Goal: Information Seeking & Learning: Learn about a topic

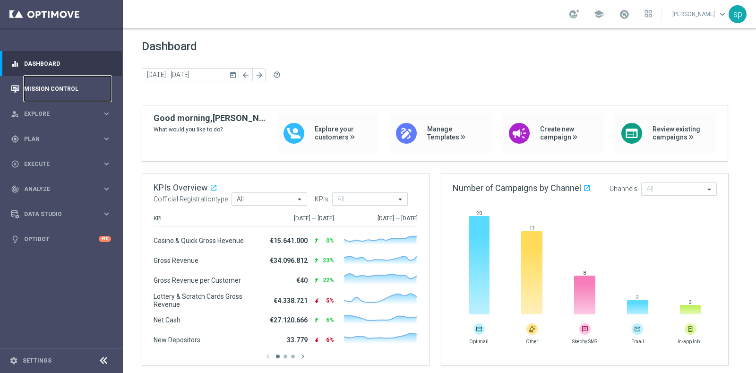
click at [41, 87] on link "Mission Control" at bounding box center [67, 88] width 87 height 25
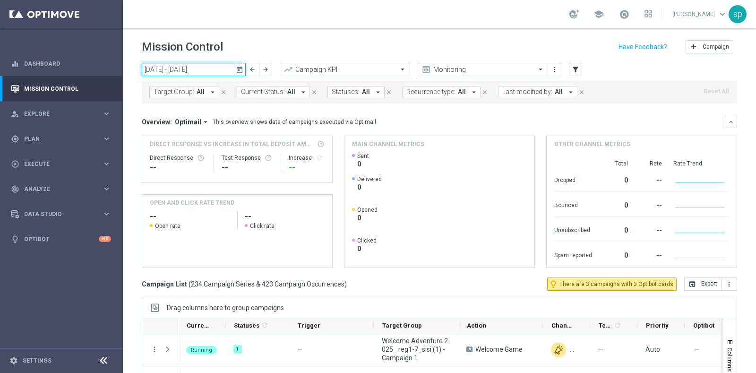
click at [175, 67] on input "13 Oct 2025 - 19 Oct 2025" at bounding box center [194, 69] width 104 height 13
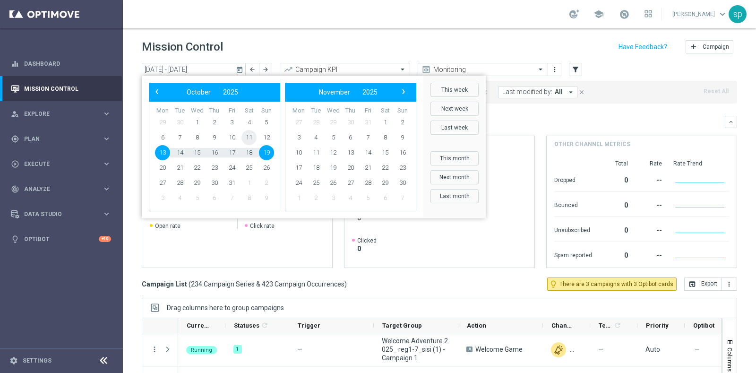
click at [249, 140] on span "11" at bounding box center [249, 137] width 15 height 15
type input "11 Oct 2025 - 11 Oct 2025"
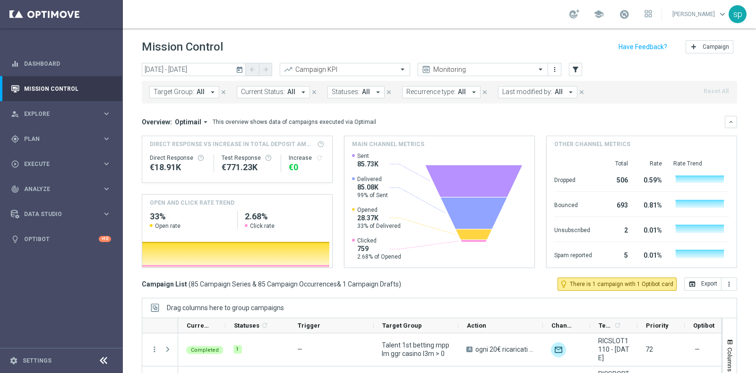
click at [544, 95] on span "Last modified by:" at bounding box center [528, 92] width 50 height 8
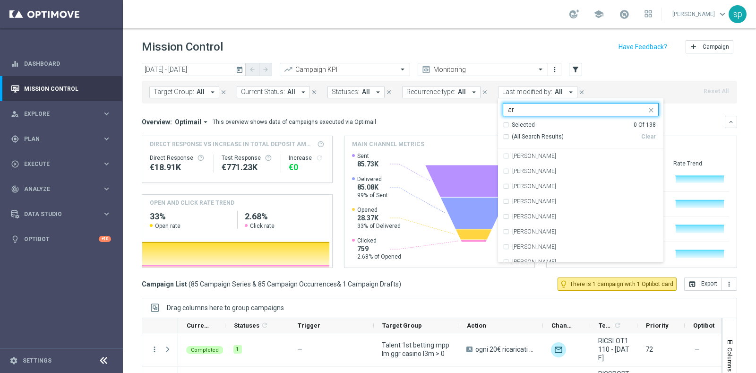
type input "a"
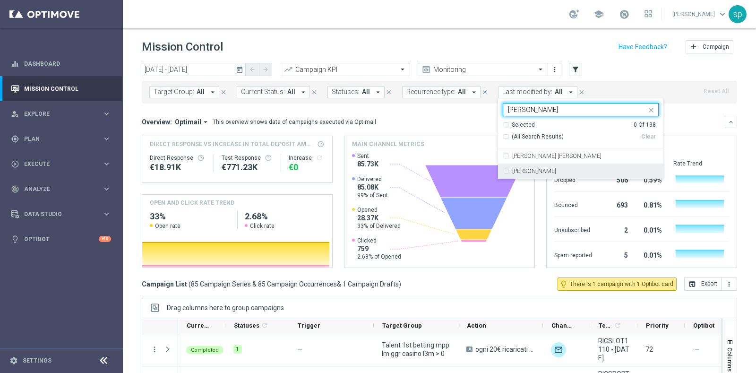
click at [533, 173] on div "[PERSON_NAME]" at bounding box center [585, 171] width 147 height 6
type input "sara"
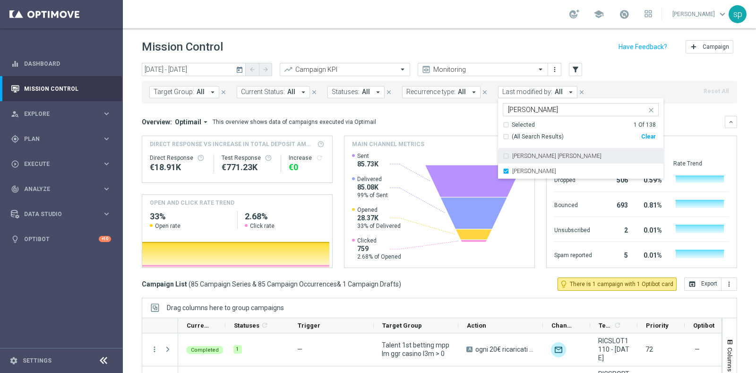
click at [690, 128] on div "Overview: Optimail arrow_drop_down This overview shows data of campaigns execut…" at bounding box center [440, 192] width 596 height 152
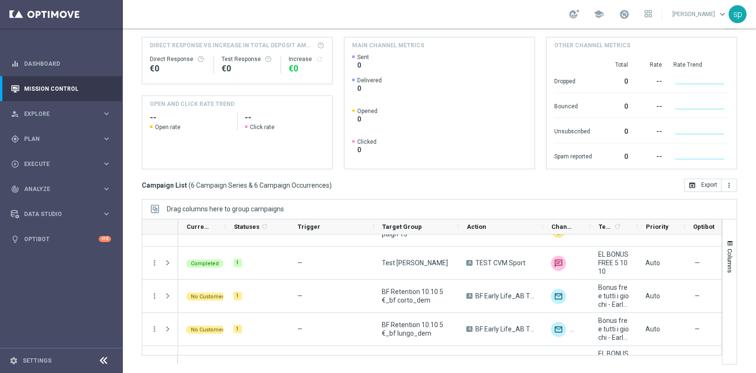
scroll to position [23, 0]
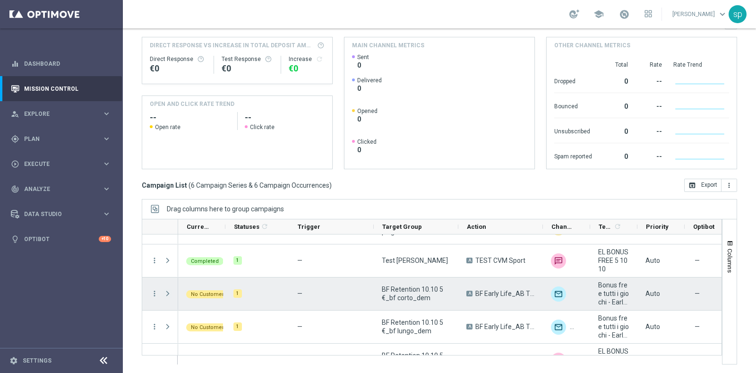
click at [164, 292] on span at bounding box center [168, 294] width 9 height 8
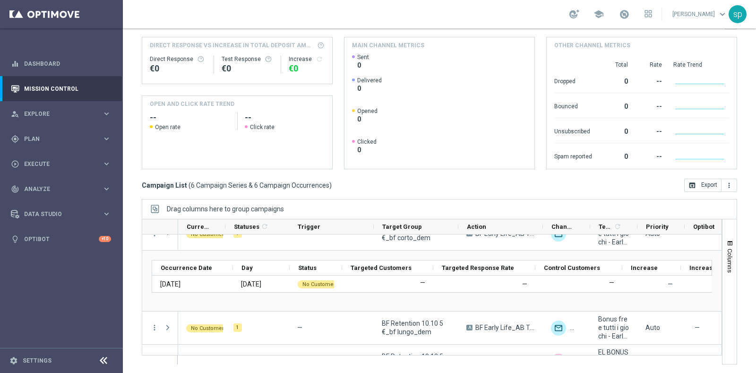
scroll to position [94, 0]
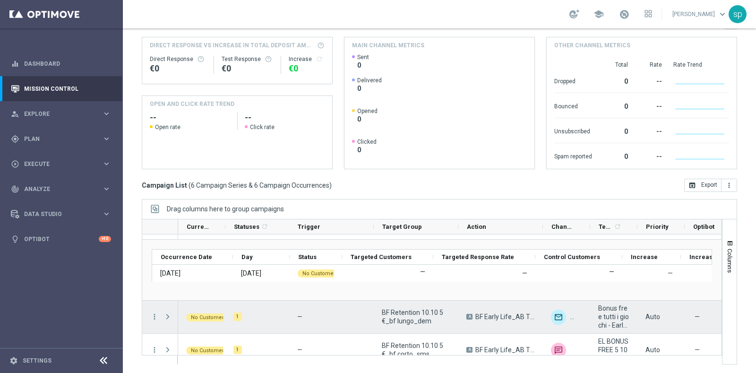
click at [165, 317] on span at bounding box center [168, 317] width 9 height 8
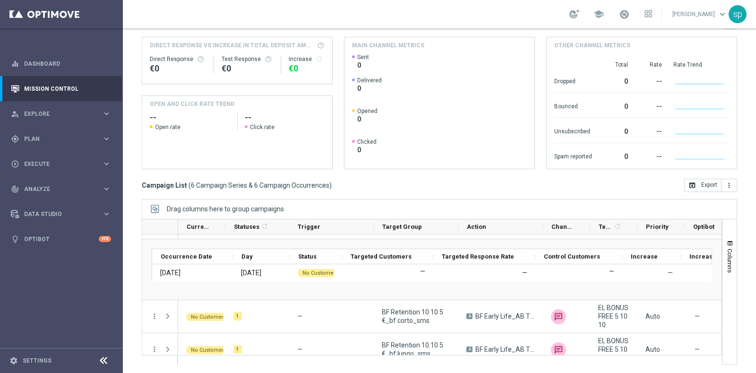
scroll to position [200, 0]
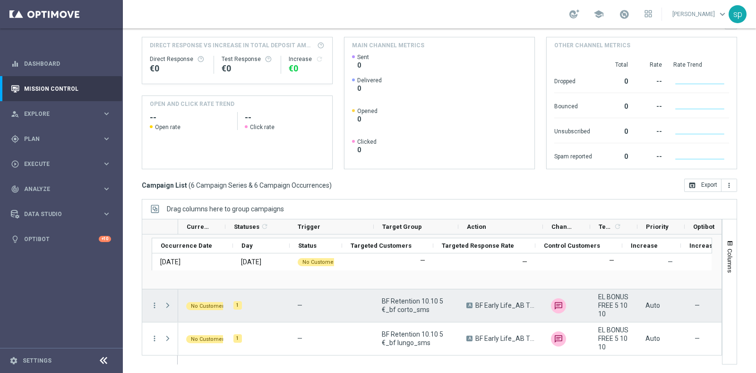
click at [169, 304] on span at bounding box center [168, 306] width 9 height 8
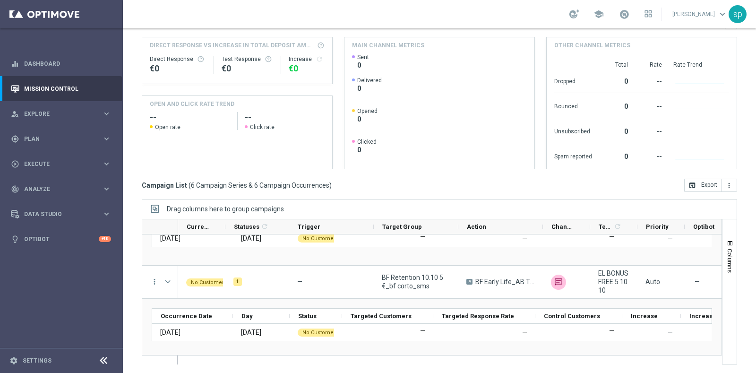
scroll to position [260, 0]
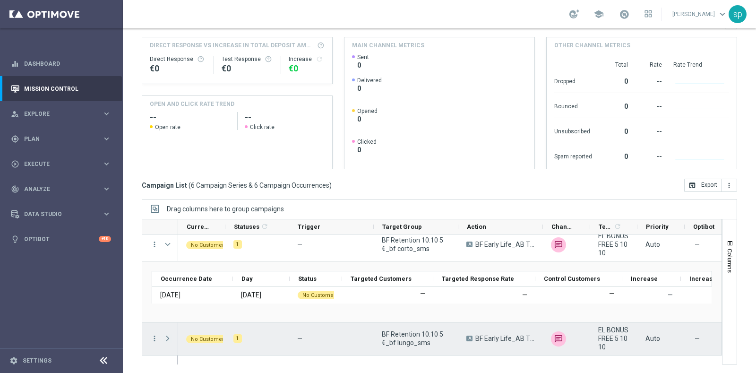
click at [169, 335] on span at bounding box center [168, 339] width 9 height 8
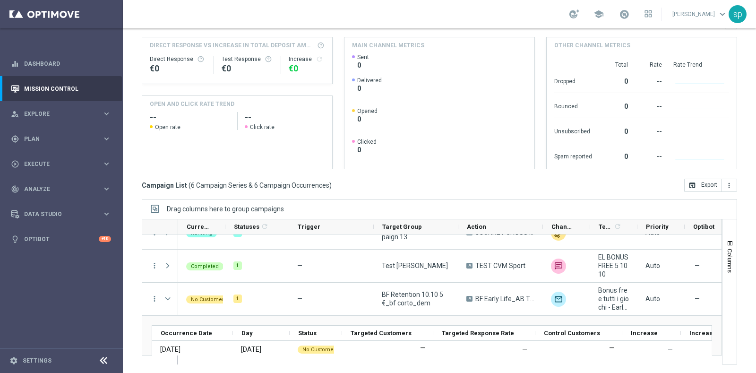
scroll to position [14, 0]
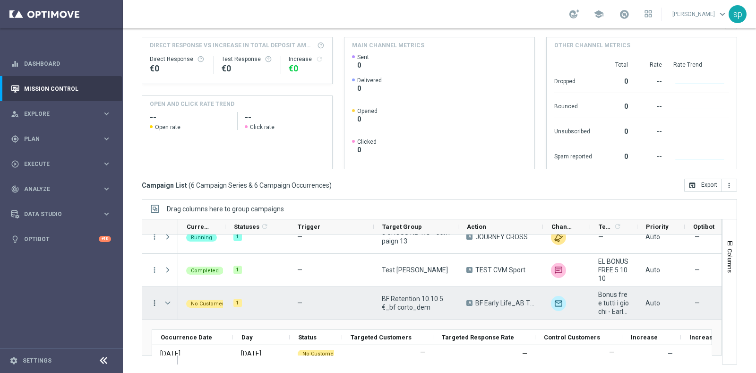
click at [154, 300] on icon "more_vert" at bounding box center [154, 303] width 9 height 9
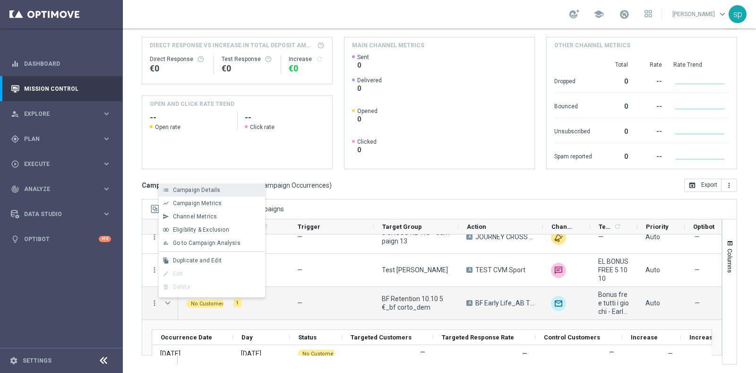
click at [214, 192] on span "Campaign Details" at bounding box center [197, 190] width 48 height 7
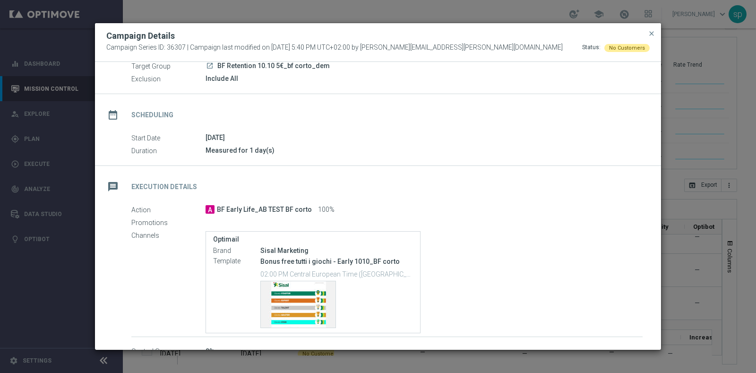
scroll to position [0, 0]
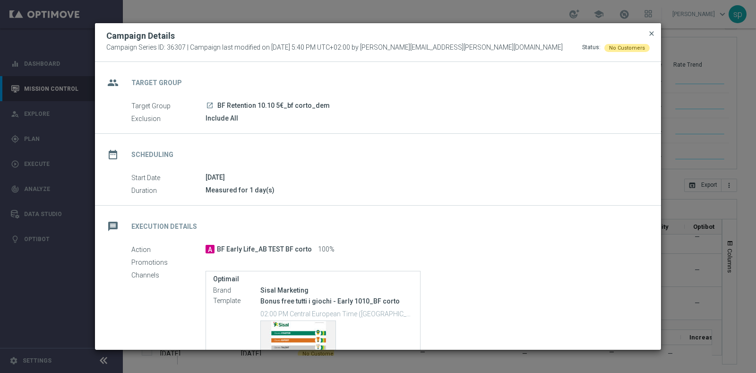
click at [652, 33] on span "close" at bounding box center [652, 34] width 8 height 8
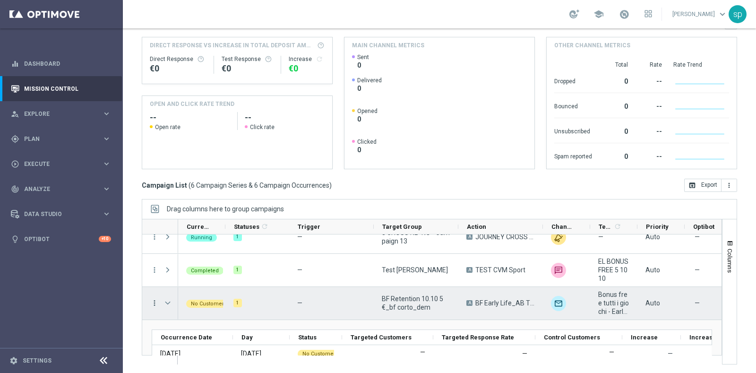
click at [154, 300] on icon "more_vert" at bounding box center [154, 303] width 9 height 9
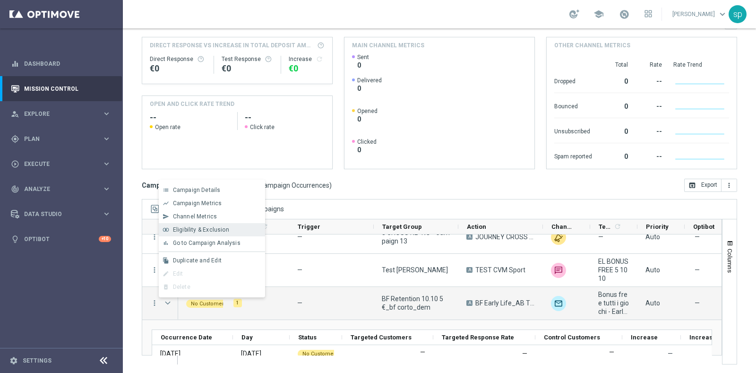
click at [208, 228] on span "Eligibility & Exclusion" at bounding box center [201, 229] width 56 height 7
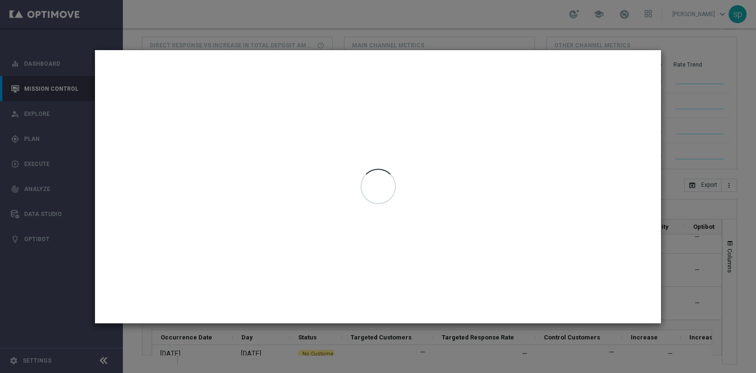
type input "11 Oct 2025 - 11 Oct 2025"
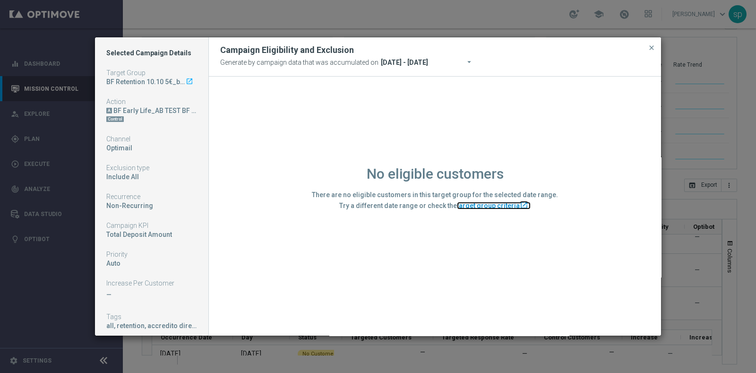
click at [509, 206] on link "target group criteria launch" at bounding box center [494, 206] width 74 height 8
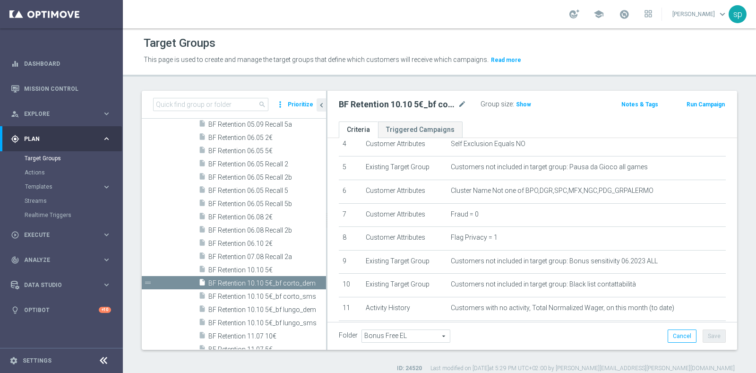
scroll to position [77, 0]
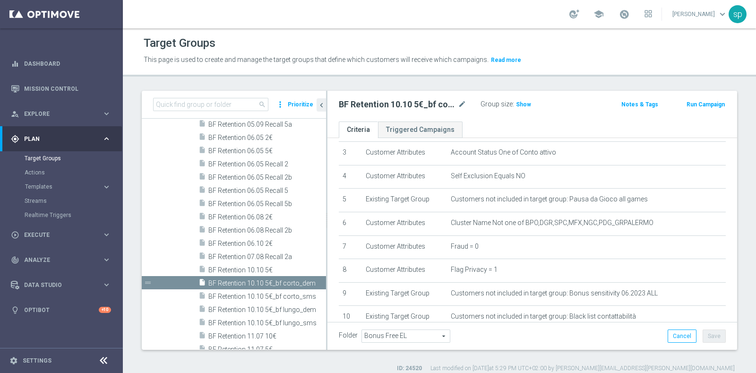
click at [474, 38] on div "Target Groups" at bounding box center [440, 43] width 592 height 18
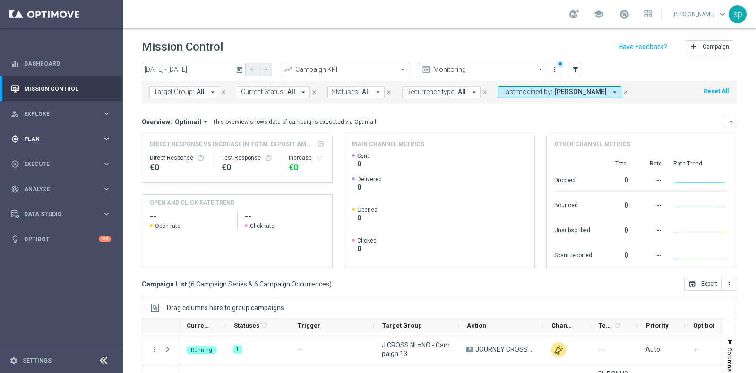
click at [35, 132] on div "gps_fixed Plan keyboard_arrow_right" at bounding box center [61, 138] width 122 height 25
click at [38, 158] on link "Target Groups" at bounding box center [62, 159] width 74 height 8
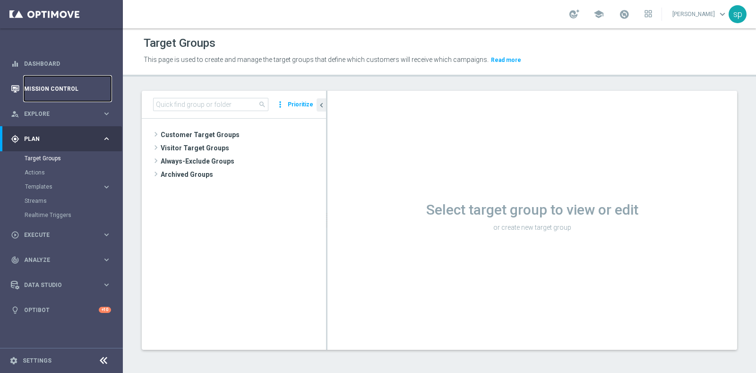
click at [73, 91] on link "Mission Control" at bounding box center [67, 88] width 87 height 25
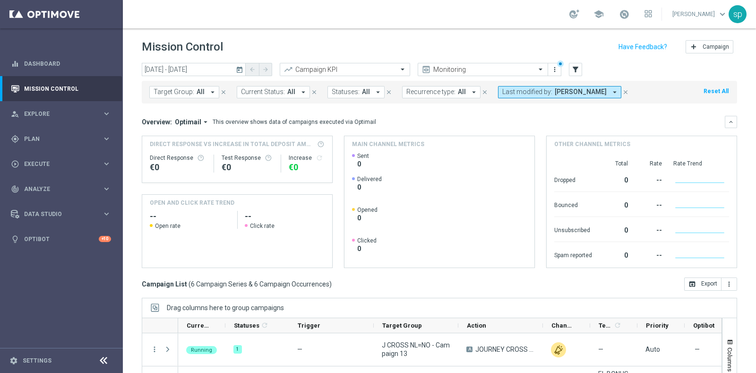
click at [534, 91] on span "Last modified by:" at bounding box center [528, 92] width 50 height 8
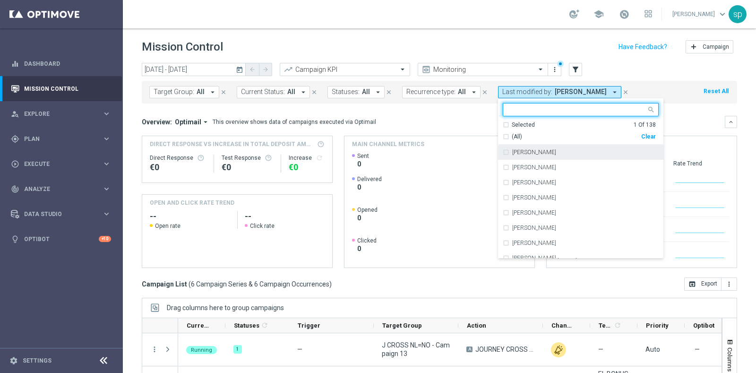
click at [0, 0] on div "Clear" at bounding box center [0, 0] width 0 height 0
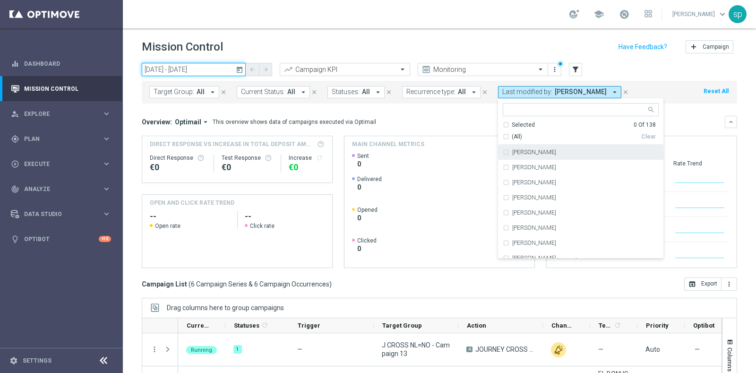
click at [163, 71] on input "11 Oct 2025 - 11 Oct 2025" at bounding box center [194, 69] width 104 height 13
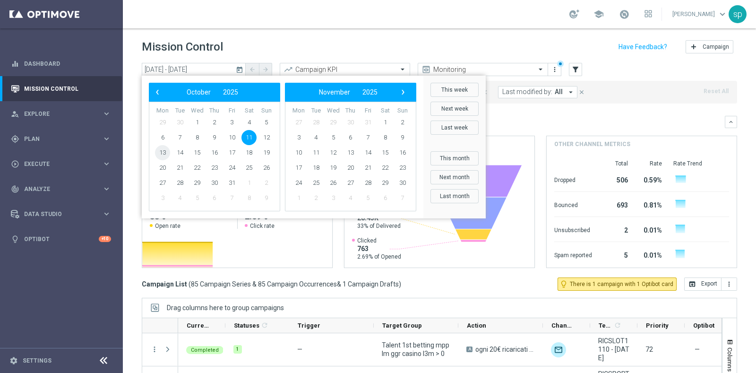
click at [163, 150] on span "13" at bounding box center [162, 152] width 15 height 15
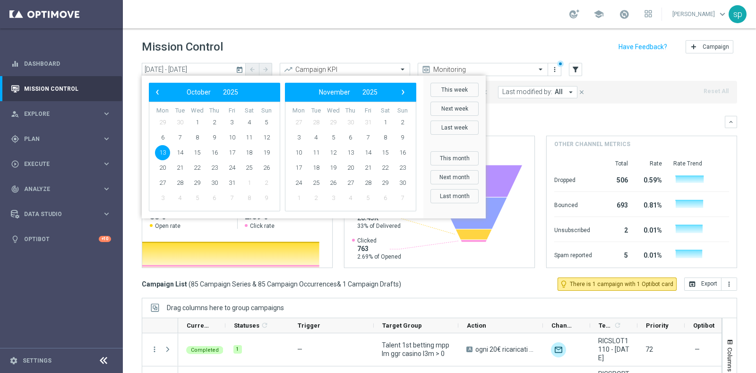
click at [163, 150] on span "13" at bounding box center [162, 152] width 15 height 15
type input "13 Oct 2025 - 13 Oct 2025"
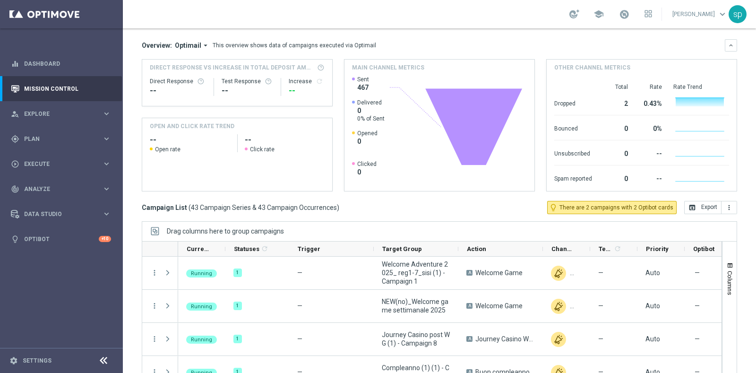
scroll to position [94, 0]
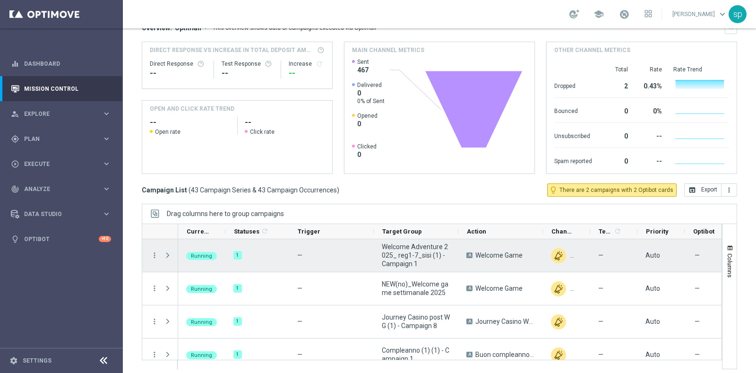
click at [167, 252] on span "Press SPACE to select this row." at bounding box center [168, 256] width 9 height 8
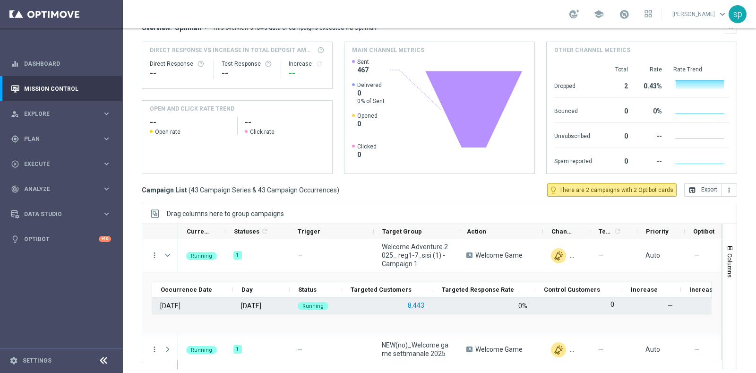
click at [421, 306] on button "8,443" at bounding box center [416, 306] width 18 height 12
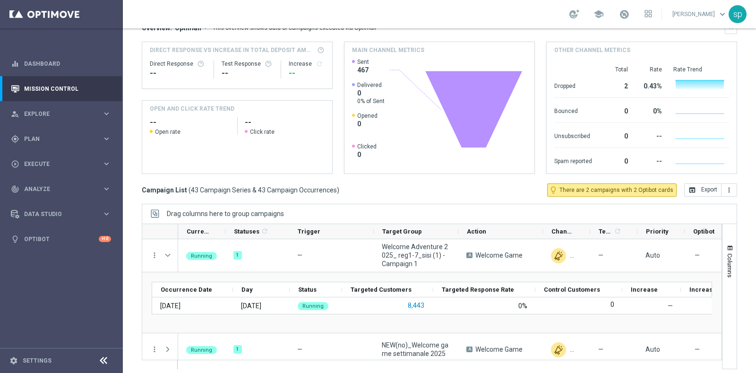
scroll to position [0, 0]
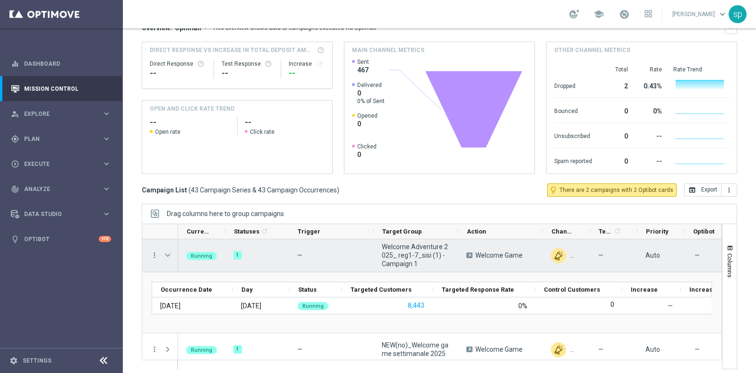
click at [167, 257] on span "Press SPACE to select this row." at bounding box center [168, 256] width 9 height 8
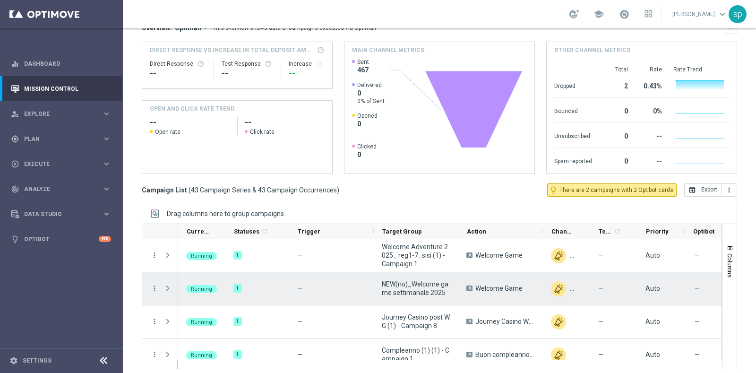
click at [167, 287] on span "Press SPACE to select this row." at bounding box center [168, 289] width 9 height 8
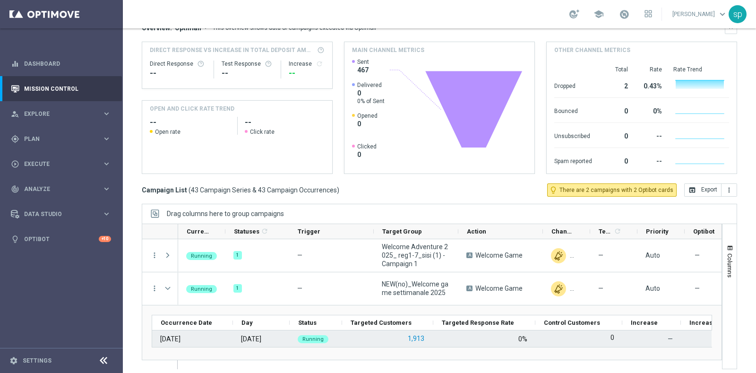
click at [418, 336] on button "1,913" at bounding box center [416, 339] width 18 height 12
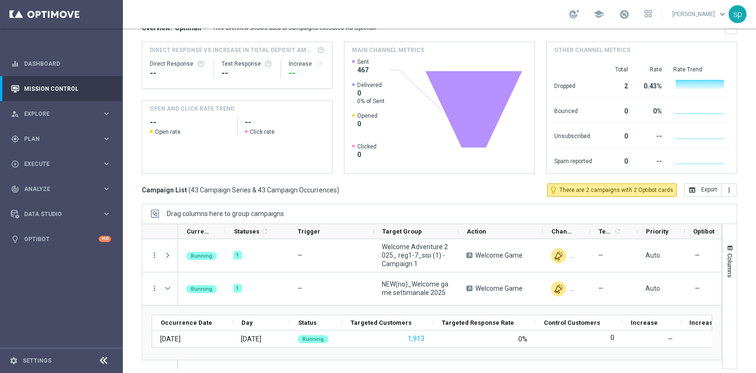
click at [347, 112] on div "Created with Highcharts 9.3.3 Highcharts.com Sent 467 Delivered 0 0% of Sent Op…" at bounding box center [440, 115] width 190 height 115
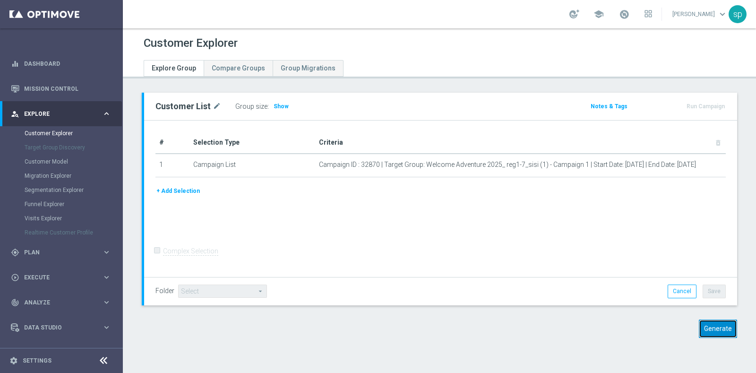
click at [721, 330] on button "Generate" at bounding box center [718, 329] width 38 height 18
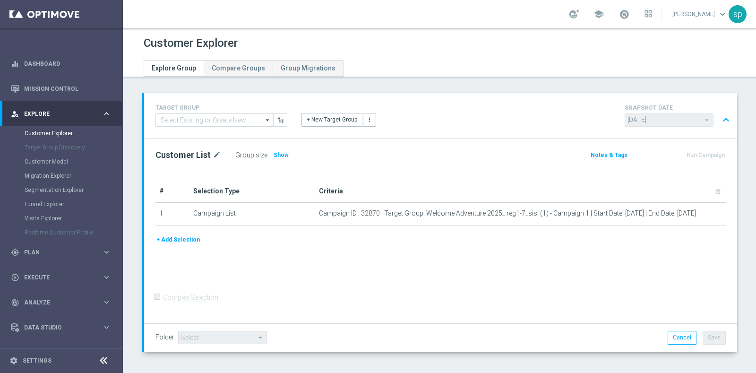
scroll to position [301, 0]
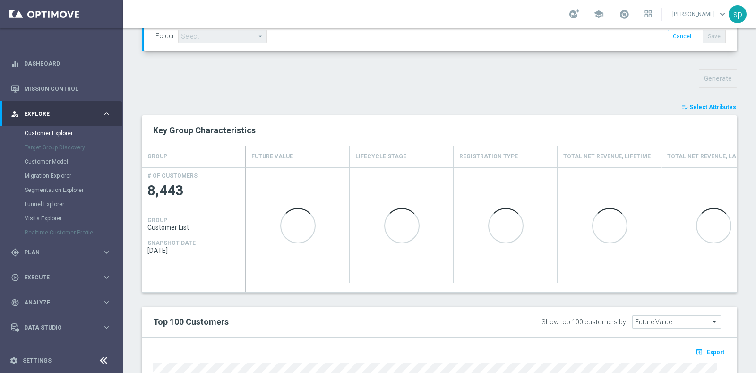
click at [697, 102] on button "playlist_add_check Select Attributes" at bounding box center [709, 107] width 57 height 10
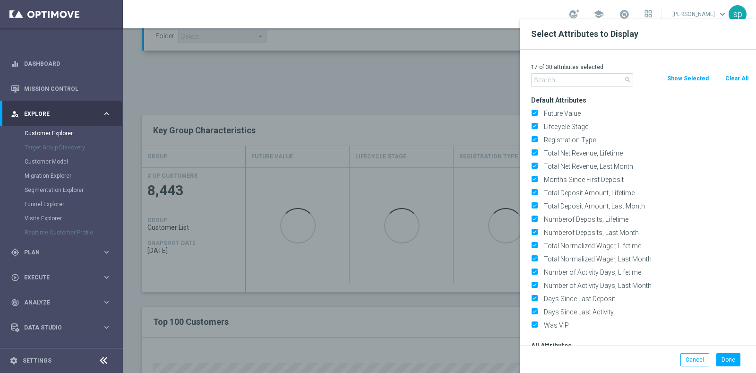
click at [736, 74] on button "Clear All" at bounding box center [737, 78] width 25 height 10
checkbox input "false"
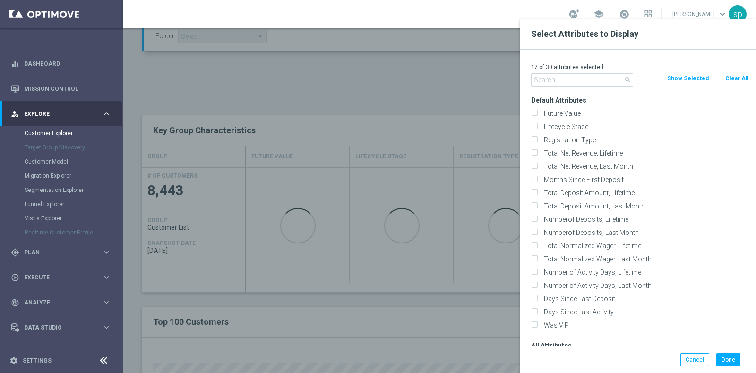
checkbox input "false"
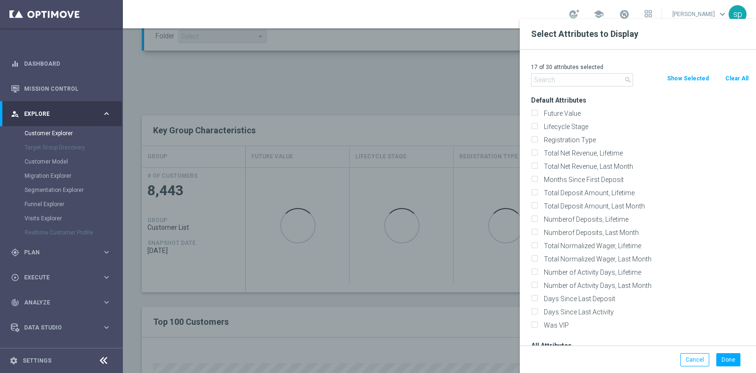
checkbox input "false"
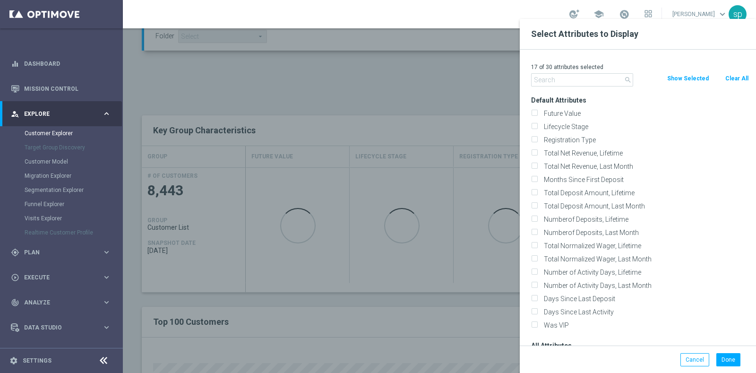
checkbox input "false"
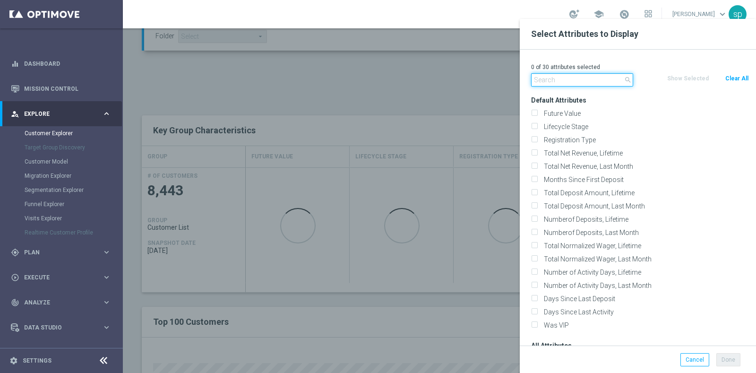
click at [559, 79] on input "text" at bounding box center [582, 79] width 102 height 13
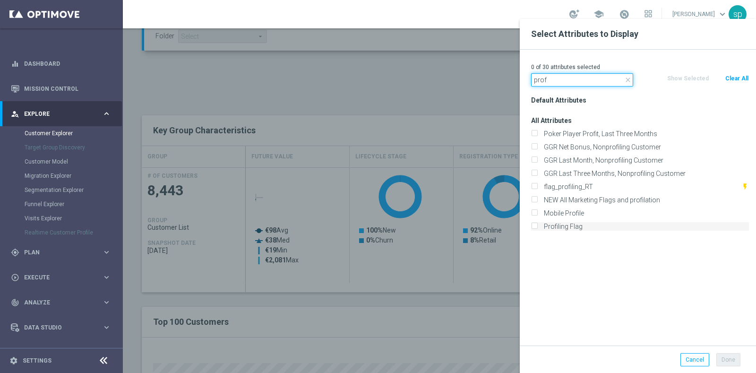
type input "prof"
click at [596, 223] on label "Profiling Flag" at bounding box center [645, 226] width 208 height 9
click at [538, 225] on input "Profiling Flag" at bounding box center [534, 228] width 6 height 6
checkbox input "true"
click at [554, 75] on input "prof" at bounding box center [582, 79] width 102 height 13
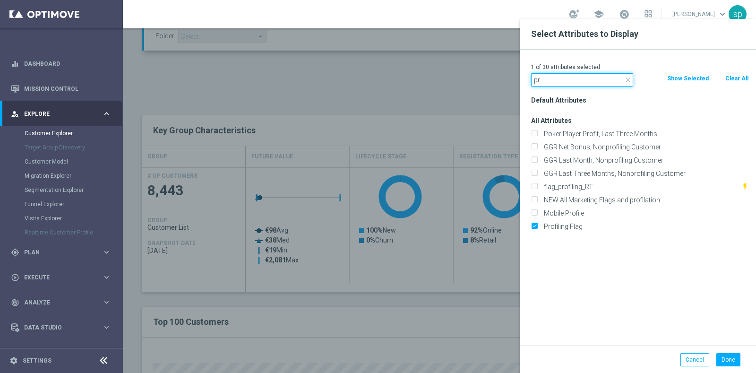
type input "p"
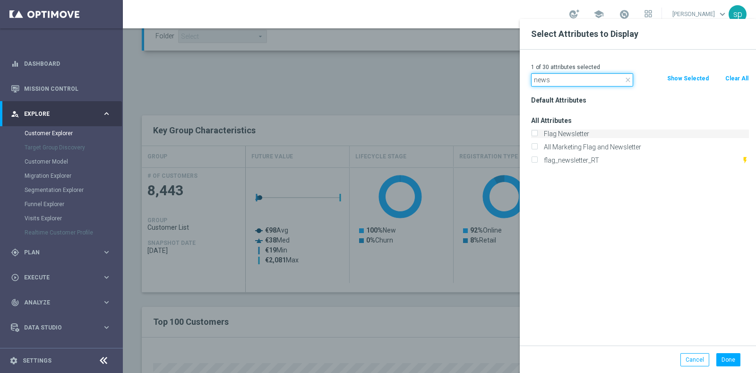
type input "news"
click at [584, 136] on label "Flag Newsletter" at bounding box center [645, 134] width 208 height 9
click at [538, 136] on input "Flag Newsletter" at bounding box center [534, 135] width 6 height 6
checkbox input "true"
click at [567, 78] on input "news" at bounding box center [582, 79] width 102 height 13
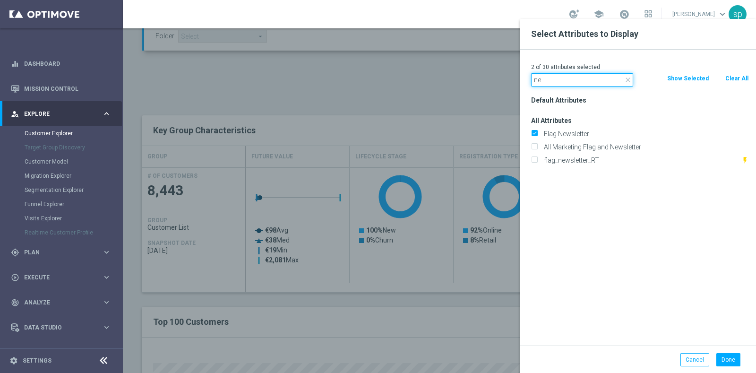
type input "n"
type input "wel"
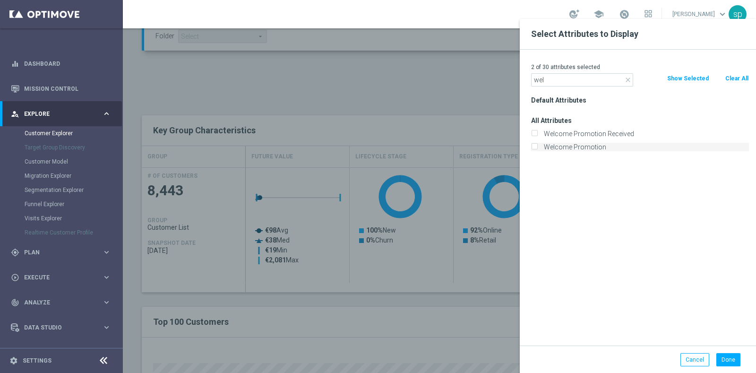
click at [622, 143] on label "Welcome Promotion" at bounding box center [645, 147] width 208 height 9
click at [538, 145] on input "Welcome Promotion" at bounding box center [534, 148] width 6 height 6
checkbox input "true"
click at [724, 360] on button "Done" at bounding box center [729, 359] width 24 height 13
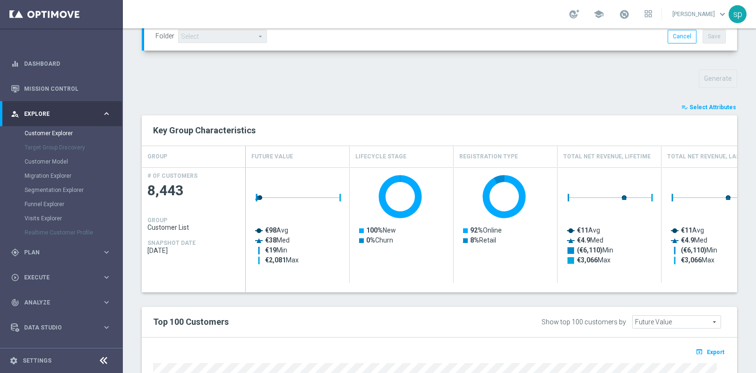
type input "Search"
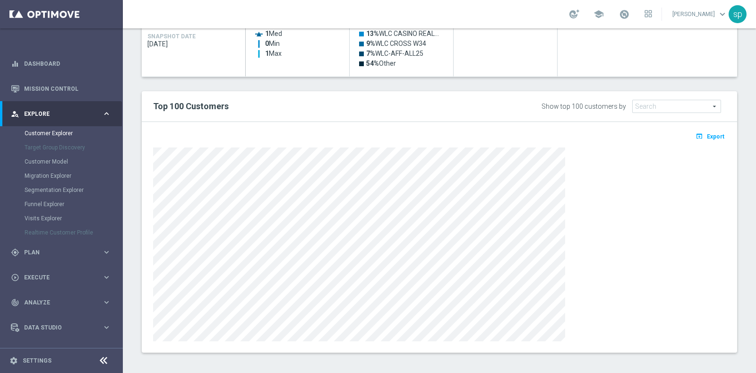
scroll to position [510, 0]
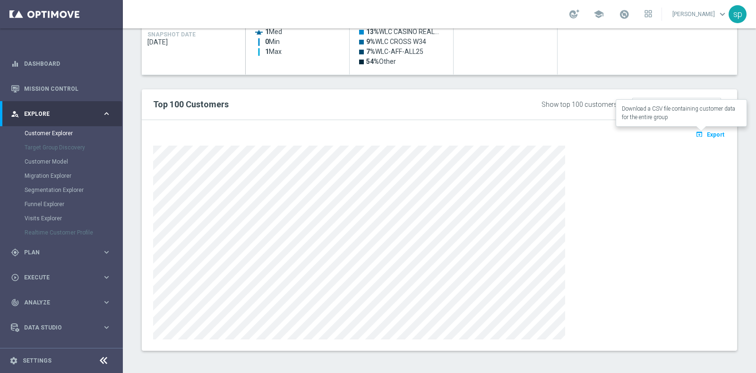
click at [707, 135] on span "Export" at bounding box center [715, 134] width 17 height 7
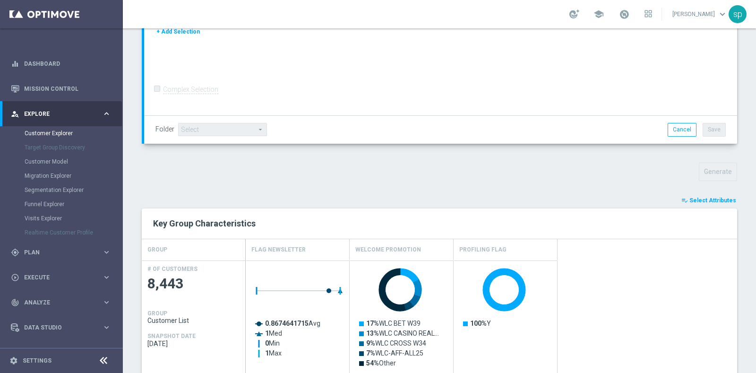
click at [708, 195] on button "playlist_add_check Select Attributes" at bounding box center [709, 200] width 57 height 10
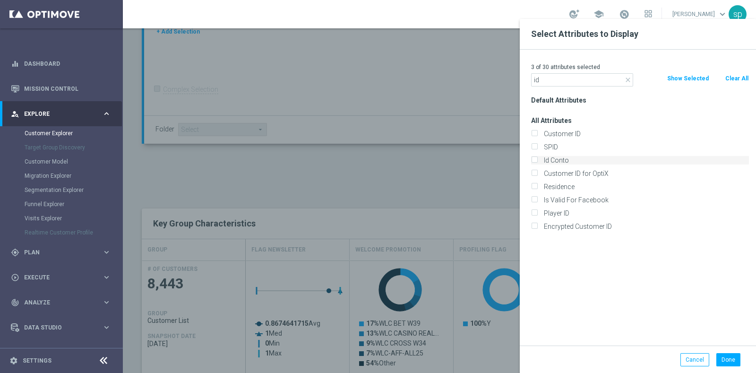
type input "id"
click at [591, 156] on label "Id Conto" at bounding box center [645, 160] width 208 height 9
click at [538, 158] on input "Id Conto" at bounding box center [534, 161] width 6 height 6
checkbox input "true"
click at [731, 356] on button "Done" at bounding box center [729, 359] width 24 height 13
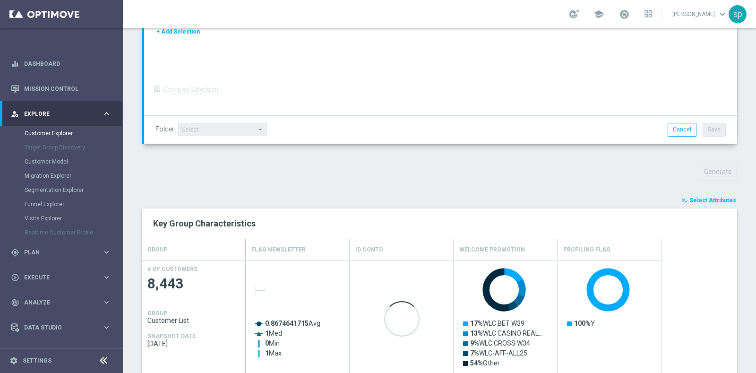
scroll to position [510, 0]
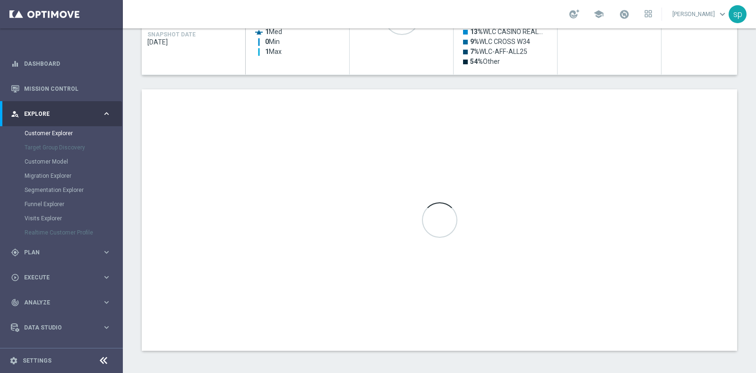
click at [755, 338] on div "Customer Explorer Explore Group Compare Groups Group Migrations TARGET GROUP ar…" at bounding box center [440, 200] width 634 height 345
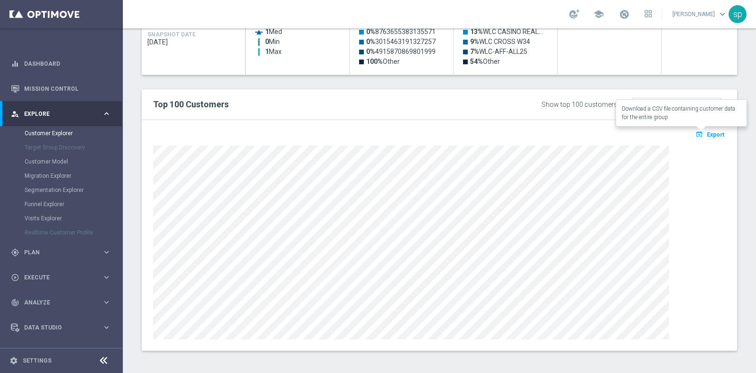
click at [716, 135] on button "open_in_browser Export" at bounding box center [710, 134] width 32 height 12
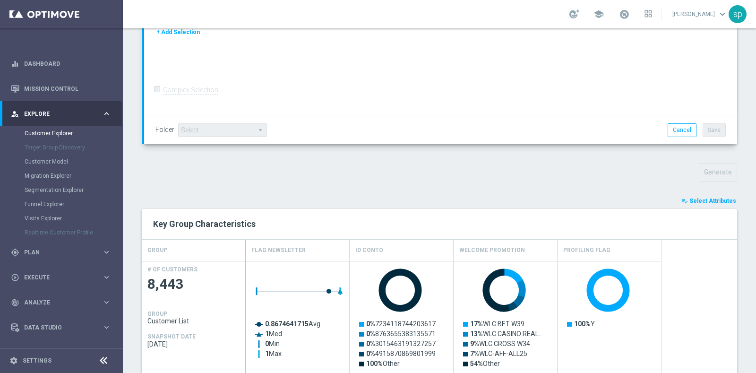
scroll to position [198, 0]
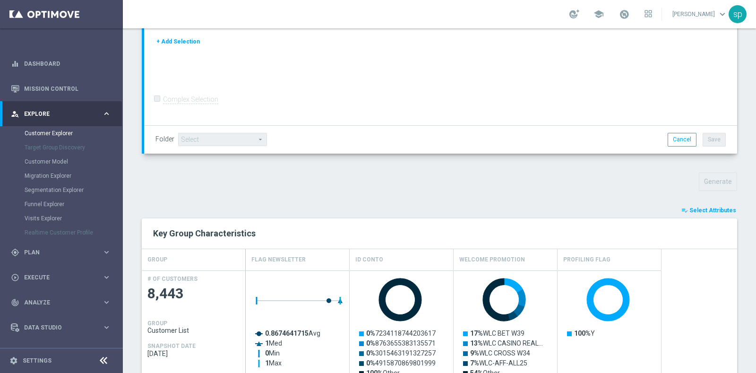
click at [723, 211] on span "Select Attributes" at bounding box center [713, 210] width 47 height 7
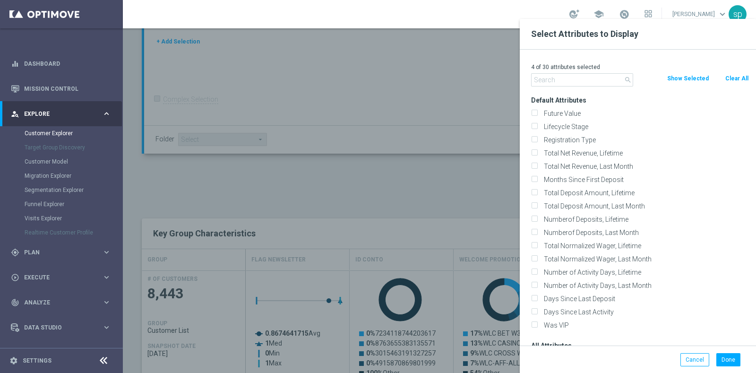
click at [729, 77] on button "Clear All" at bounding box center [737, 78] width 25 height 10
checkbox input "false"
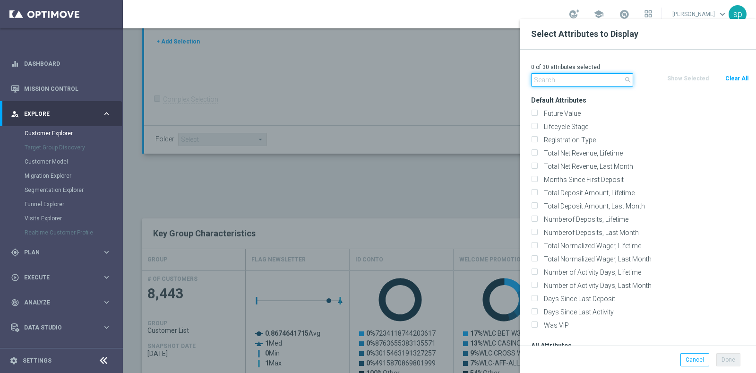
click at [572, 84] on input "text" at bounding box center [582, 79] width 102 height 13
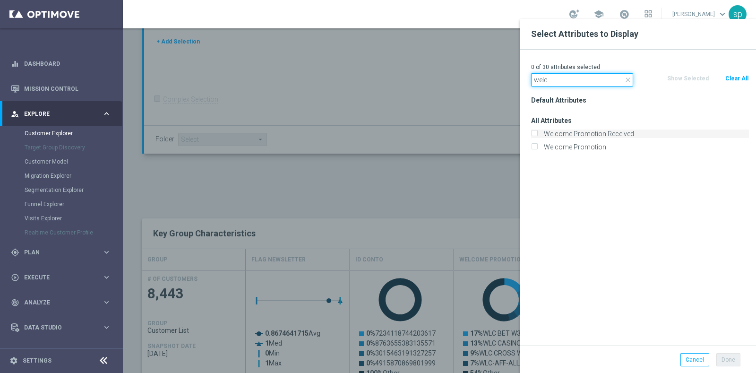
type input "welc"
click at [603, 135] on label "Welcome Promotion Received" at bounding box center [645, 134] width 208 height 9
click at [538, 135] on input "Welcome Promotion Received" at bounding box center [534, 135] width 6 height 6
checkbox input "true"
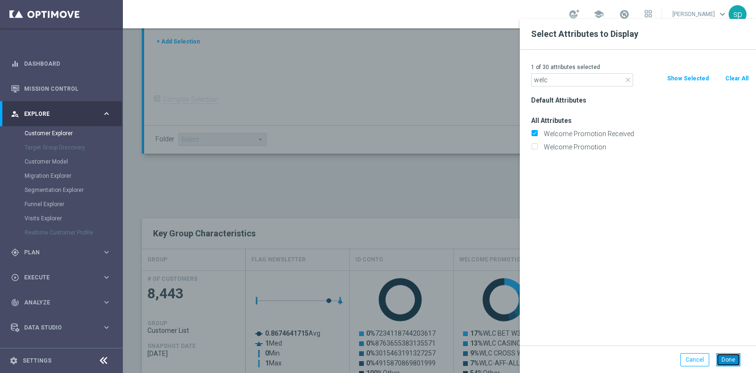
click at [723, 360] on button "Done" at bounding box center [729, 359] width 24 height 13
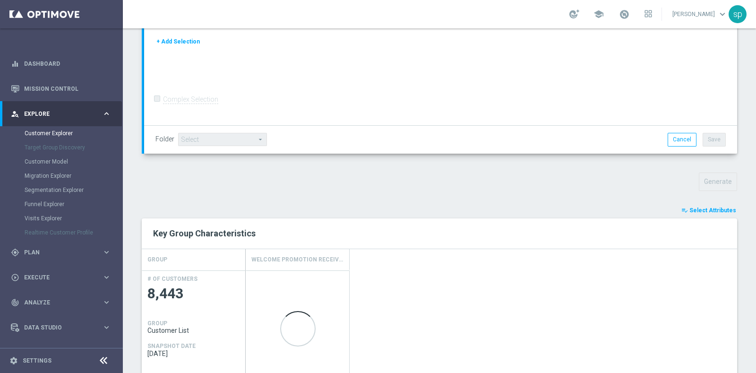
scroll to position [499, 0]
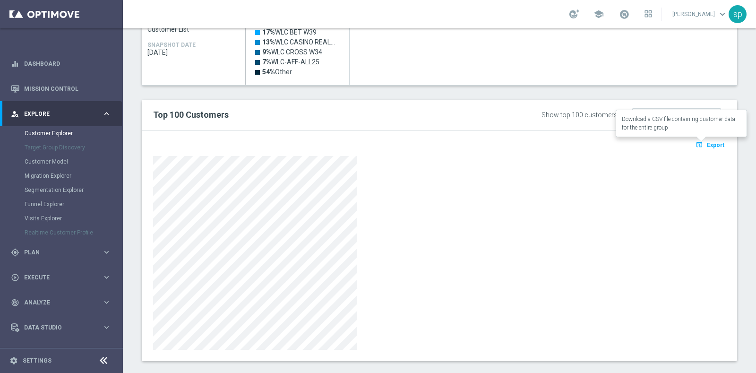
click at [701, 139] on button "open_in_browser Export" at bounding box center [710, 145] width 32 height 12
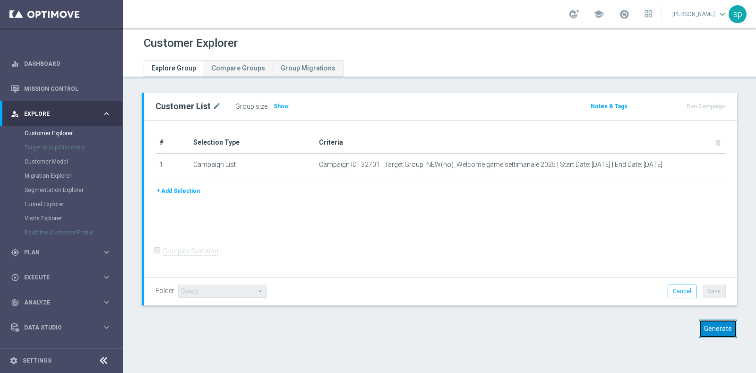
click at [707, 326] on button "Generate" at bounding box center [718, 329] width 38 height 18
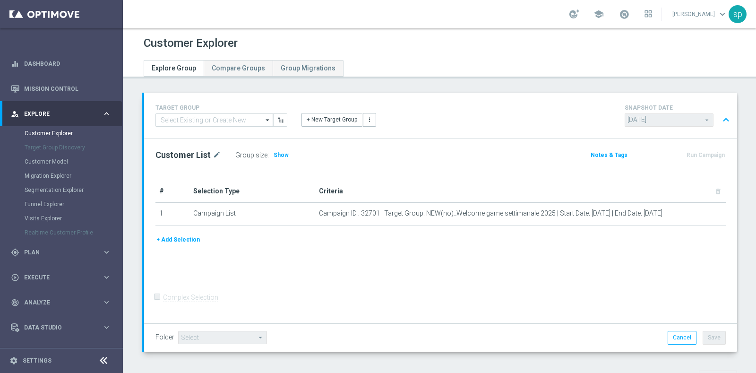
scroll to position [301, 0]
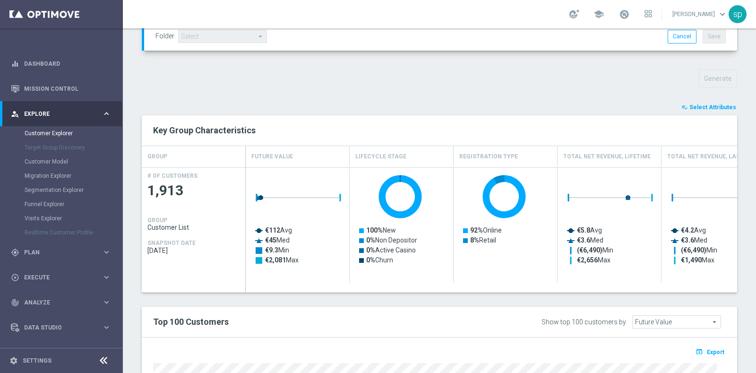
click at [710, 108] on span "Select Attributes" at bounding box center [713, 107] width 47 height 7
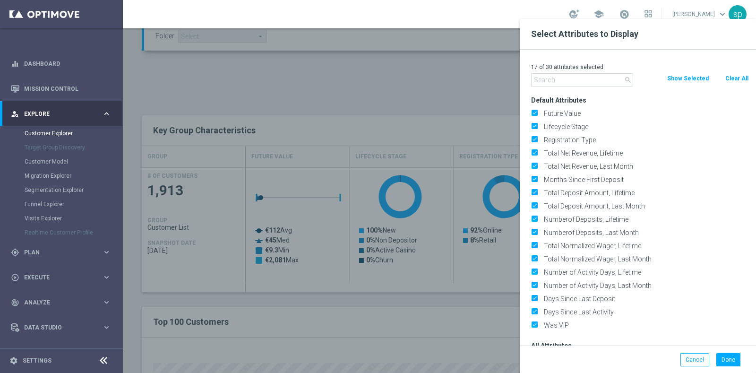
click at [734, 78] on button "Clear All" at bounding box center [737, 78] width 25 height 10
checkbox input "false"
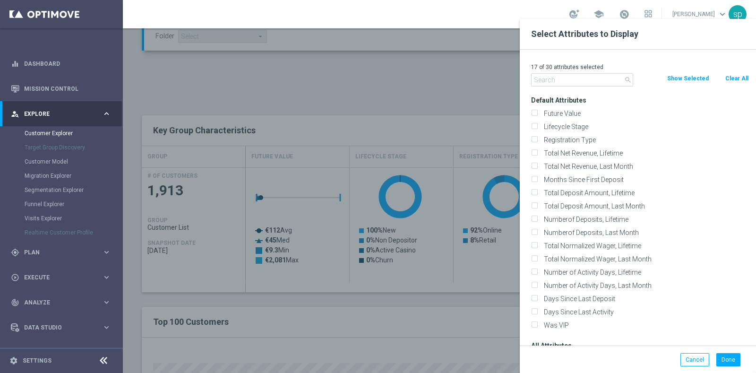
checkbox input "false"
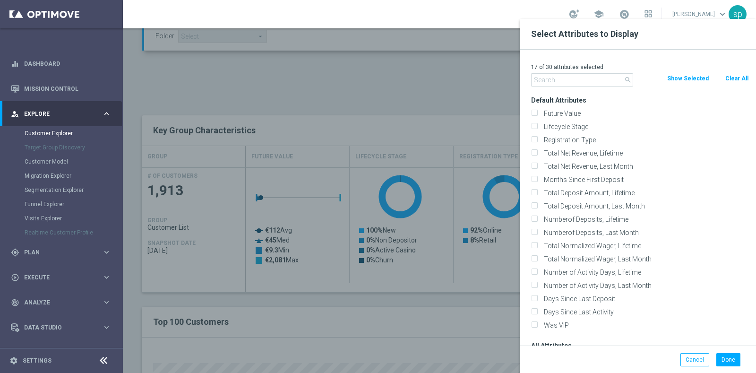
checkbox input "false"
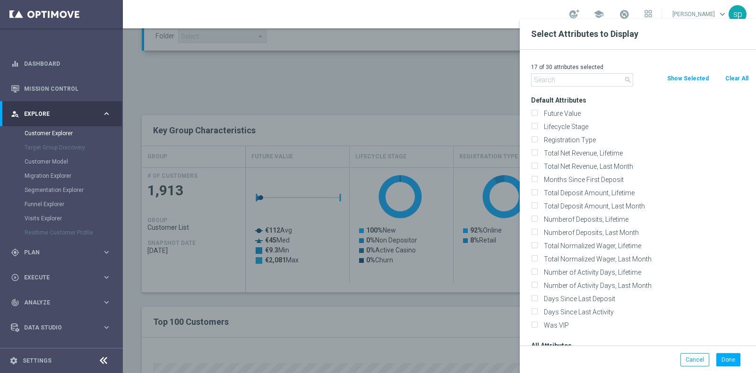
checkbox input "false"
click at [599, 72] on div "0 of 30 attributes selected" at bounding box center [640, 67] width 232 height 12
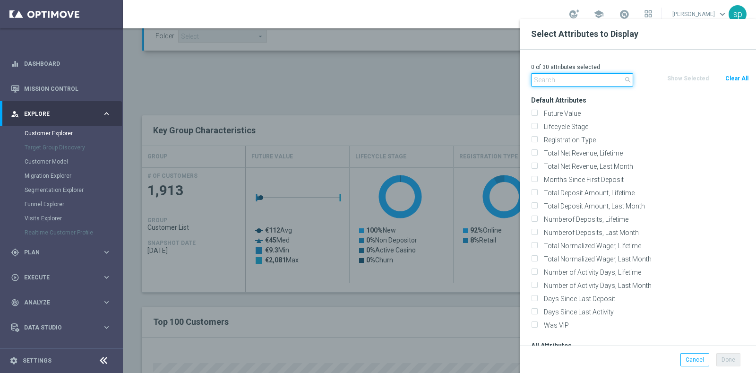
click at [602, 74] on input "text" at bounding box center [582, 79] width 102 height 13
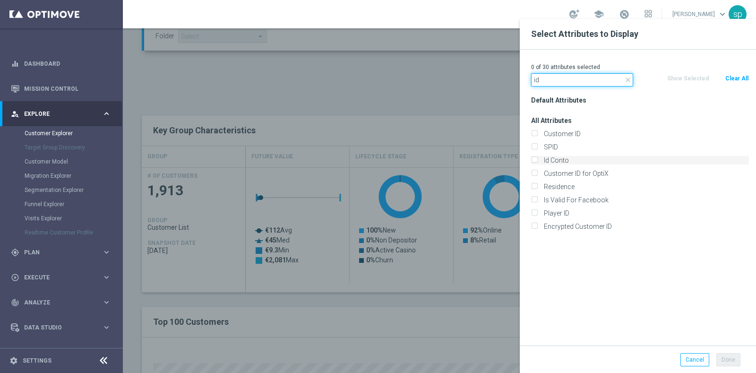
type input "id"
click at [582, 161] on label "Id Conto" at bounding box center [645, 160] width 208 height 9
click at [538, 161] on input "Id Conto" at bounding box center [534, 161] width 6 height 6
checkbox input "true"
click at [558, 81] on input "id" at bounding box center [582, 79] width 102 height 13
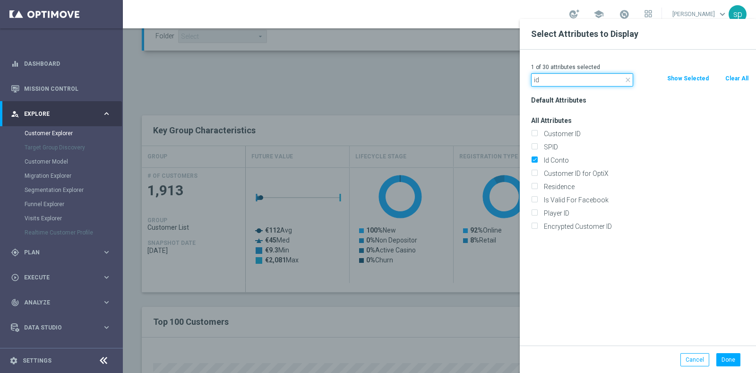
type input "i"
type input "e"
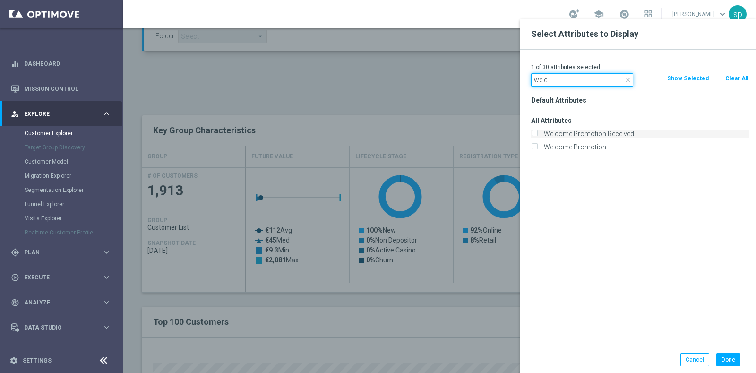
type input "welc"
click at [584, 131] on label "Welcome Promotion Received" at bounding box center [645, 134] width 208 height 9
click at [538, 132] on input "Welcome Promotion Received" at bounding box center [534, 135] width 6 height 6
checkbox input "true"
click at [577, 145] on label "Welcome Promotion" at bounding box center [645, 147] width 208 height 9
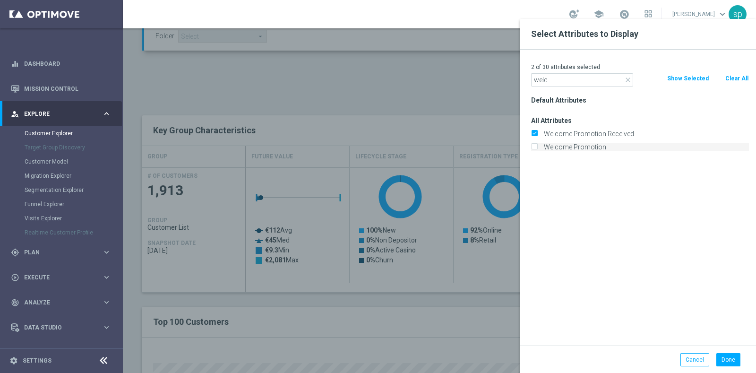
click at [538, 145] on input "Welcome Promotion" at bounding box center [534, 148] width 6 height 6
checkbox input "true"
click at [580, 82] on input "welc" at bounding box center [582, 79] width 102 height 13
type input "w"
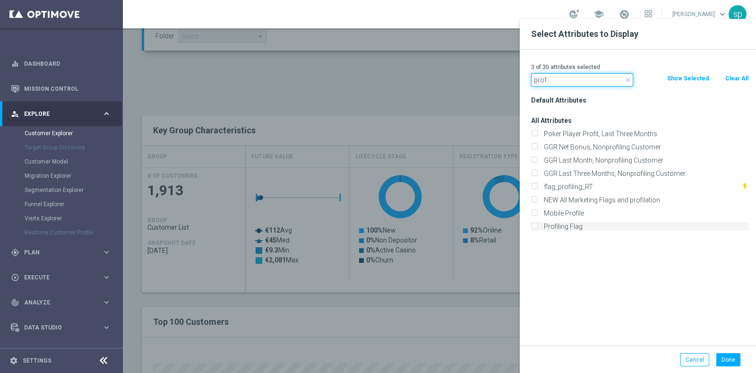
type input "prof"
click at [582, 226] on label "Profiling Flag" at bounding box center [645, 226] width 208 height 9
click at [538, 226] on input "Profiling Flag" at bounding box center [534, 228] width 6 height 6
checkbox input "true"
click at [552, 73] on input "prof" at bounding box center [582, 79] width 102 height 13
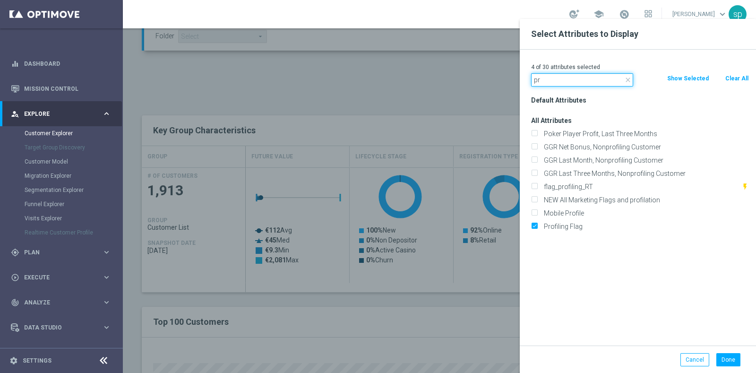
type input "p"
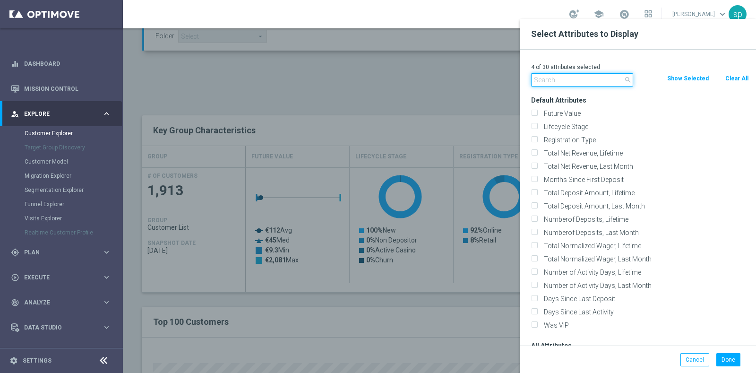
click at [555, 75] on input "text" at bounding box center [582, 79] width 102 height 13
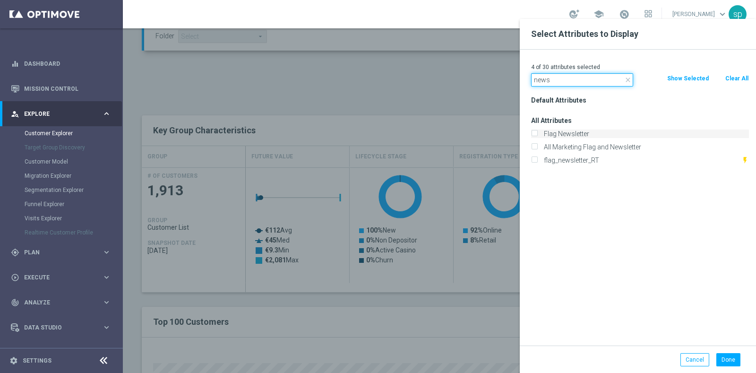
type input "news"
click at [582, 132] on label "Flag Newsletter" at bounding box center [645, 134] width 208 height 9
click at [538, 132] on input "Flag Newsletter" at bounding box center [534, 135] width 6 height 6
checkbox input "true"
click at [728, 360] on button "Done" at bounding box center [729, 359] width 24 height 13
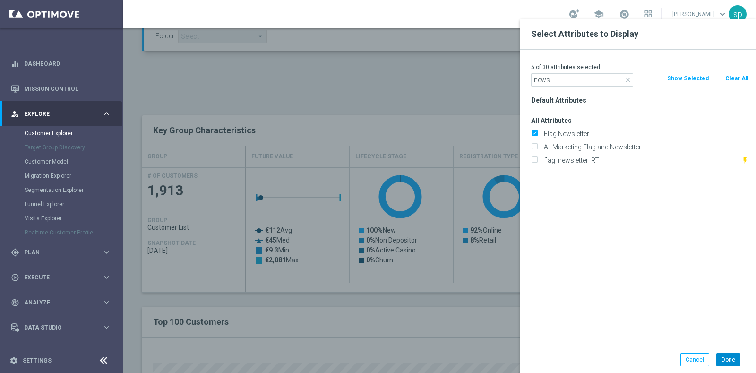
type input "Search"
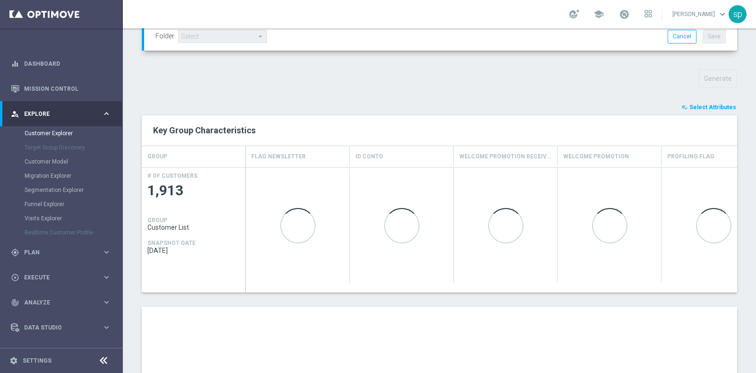
scroll to position [519, 0]
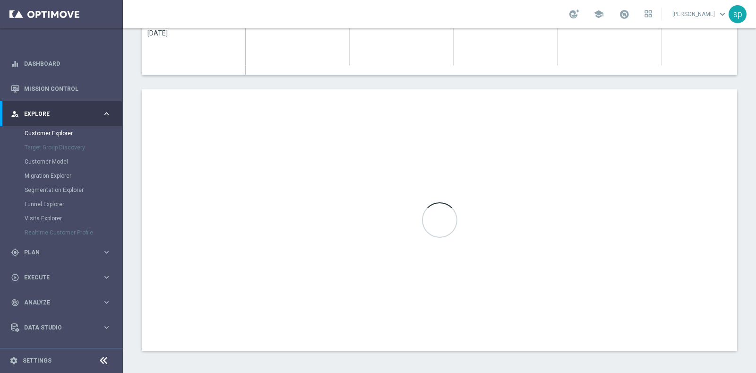
click at [756, 334] on div "Customer Explorer Explore Group Compare Groups Group Migrations TARGET GROUP ar…" at bounding box center [440, 200] width 634 height 345
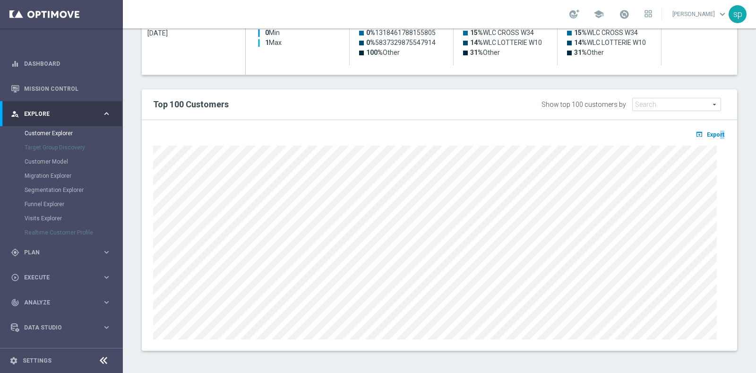
drag, startPoint x: 715, startPoint y: 138, endPoint x: 710, endPoint y: 131, distance: 8.8
click at [710, 131] on div "open_in_browser Export" at bounding box center [439, 137] width 587 height 12
click at [710, 131] on span "Export" at bounding box center [715, 134] width 17 height 7
